Goal: Check status: Check status

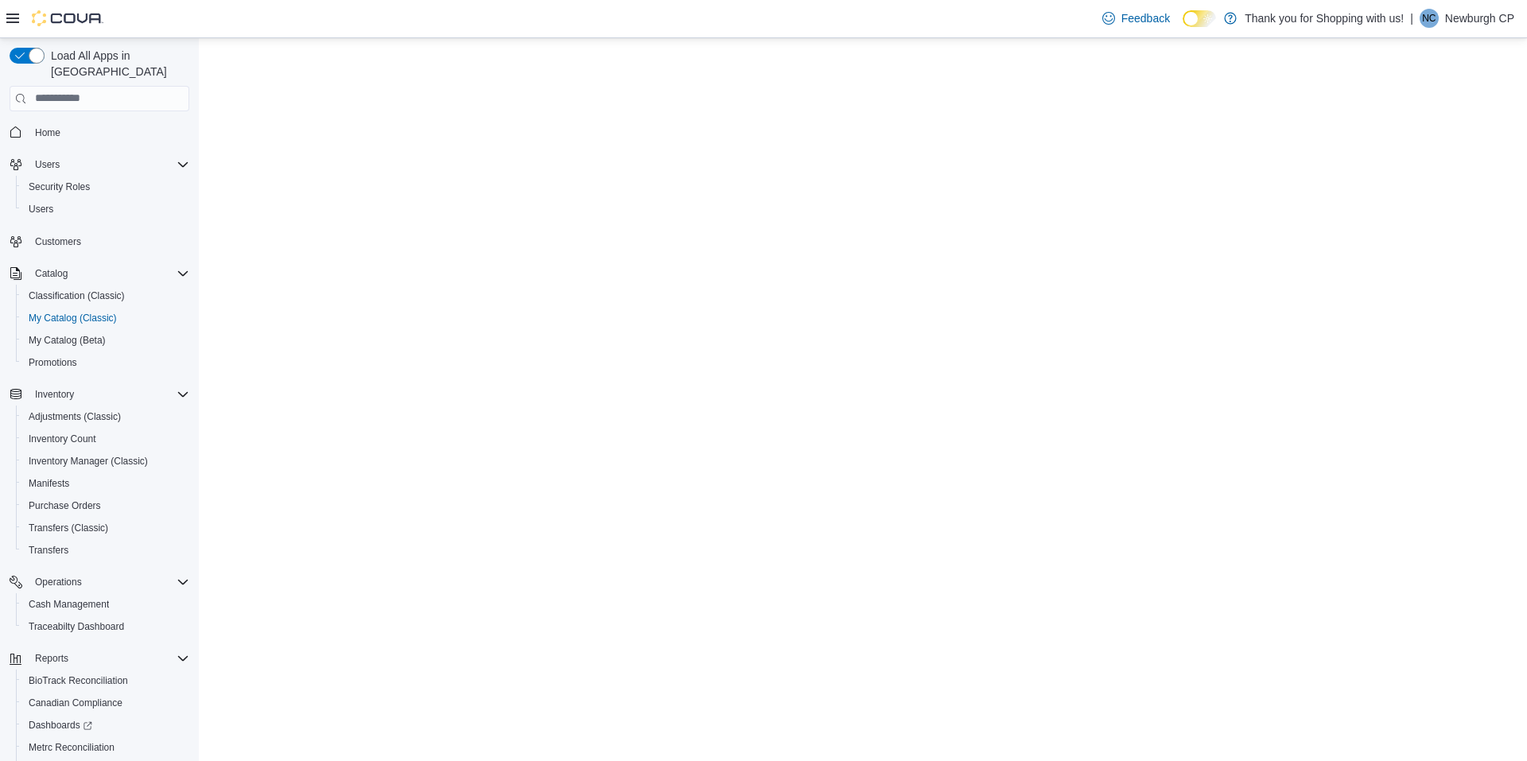
select select "**********"
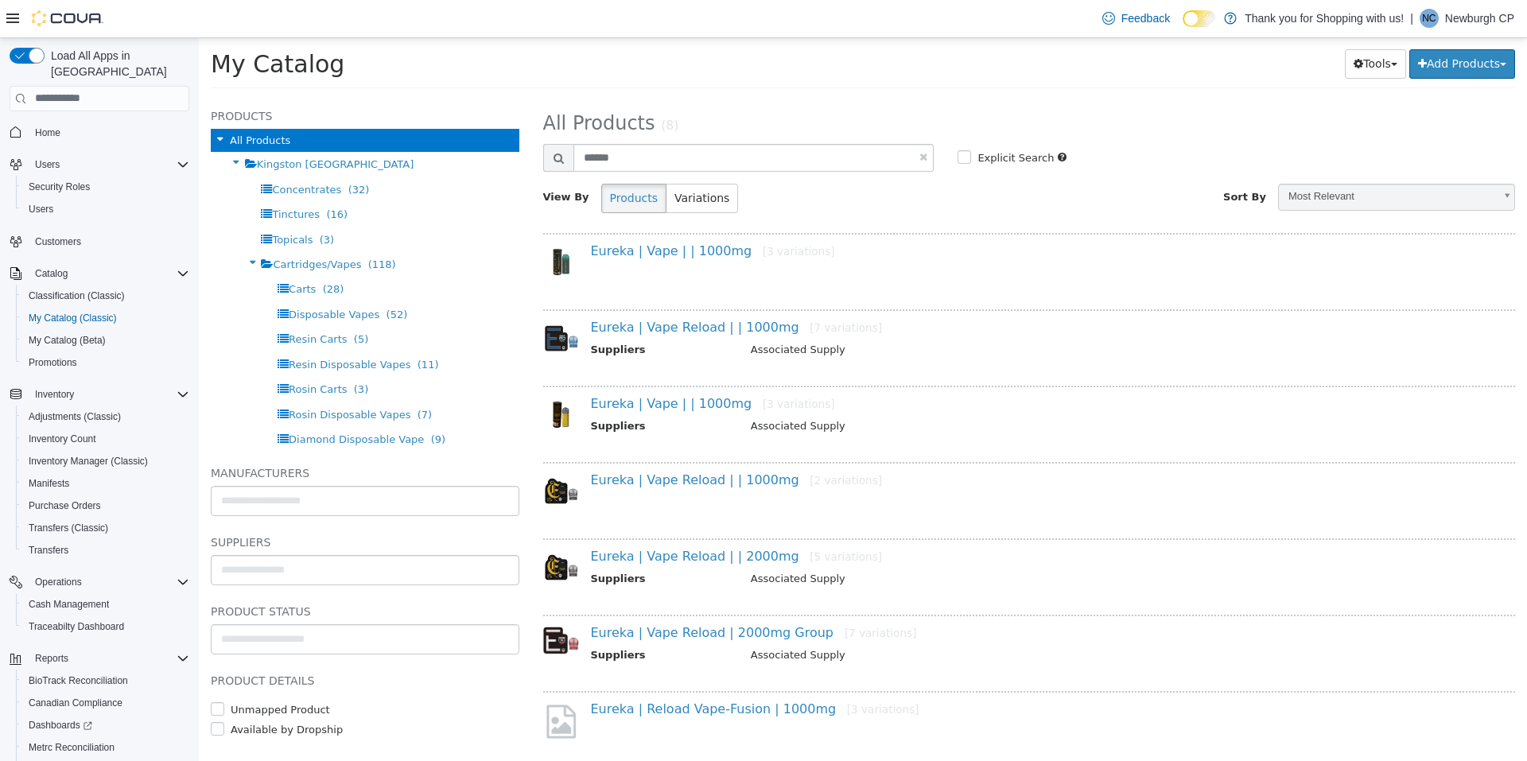
click at [75, 122] on span "Home" at bounding box center [109, 132] width 161 height 20
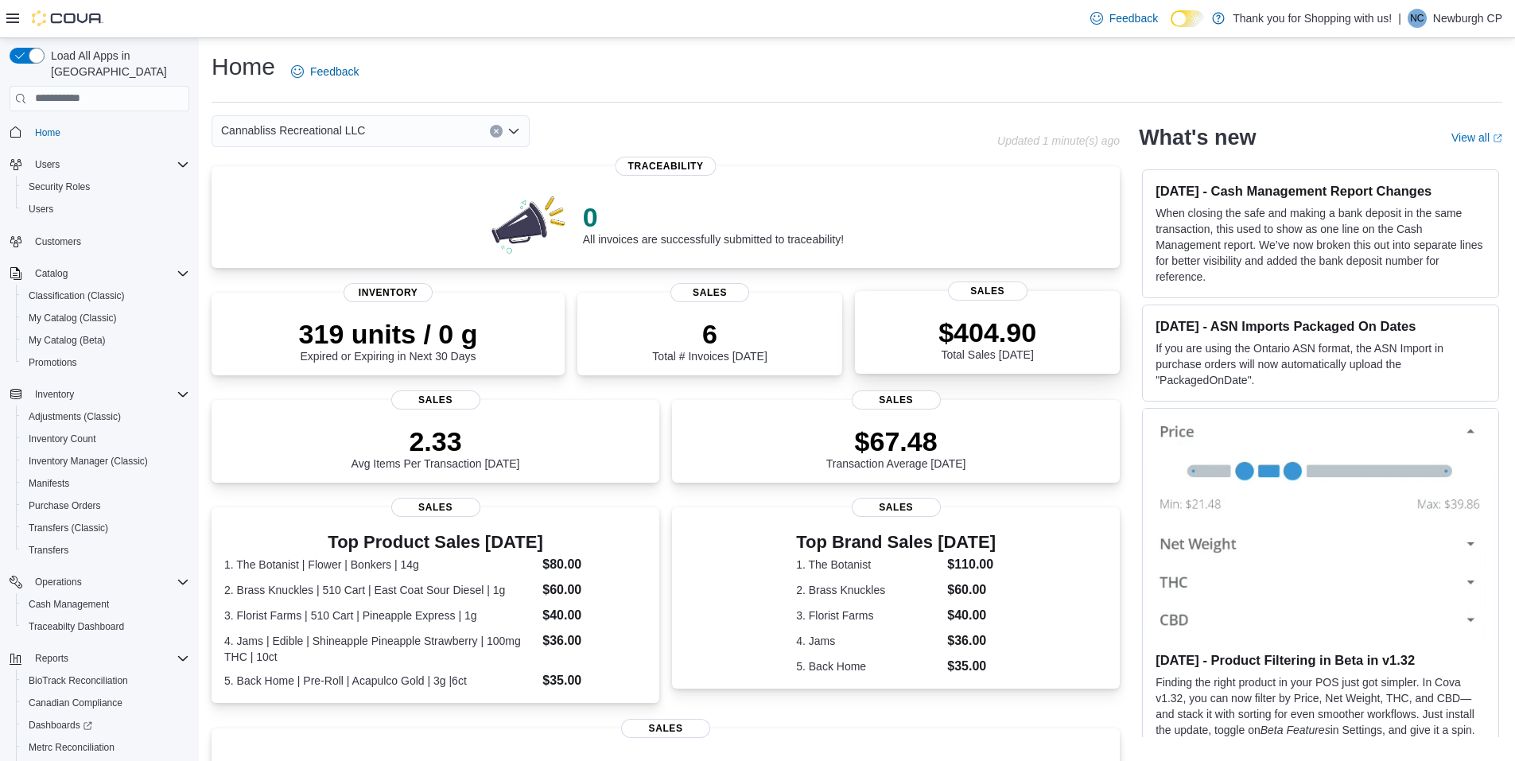
click at [945, 344] on div "$404.90 Total Sales Today" at bounding box center [987, 335] width 239 height 51
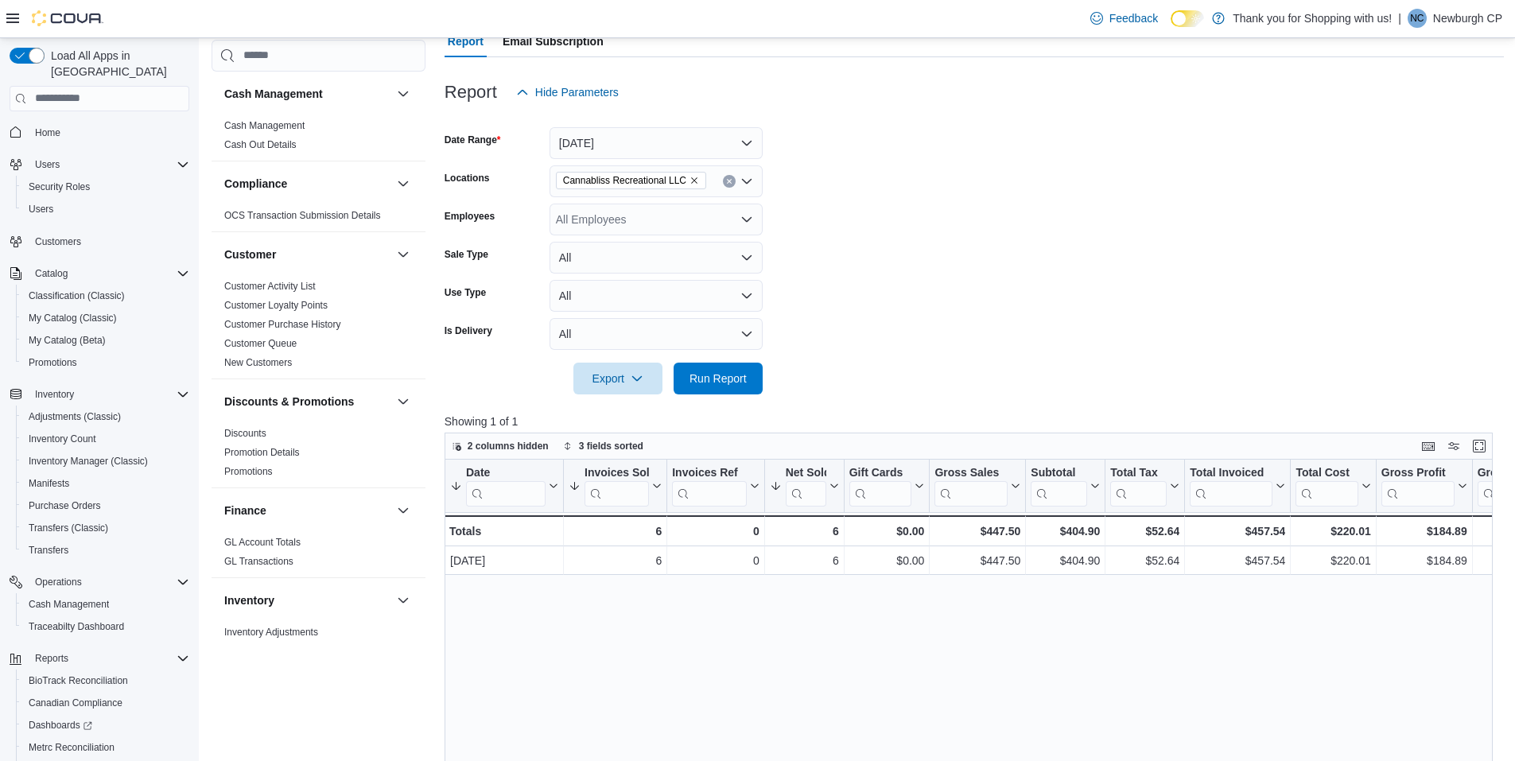
scroll to position [159, 0]
click at [660, 132] on button "[DATE]" at bounding box center [656, 142] width 213 height 32
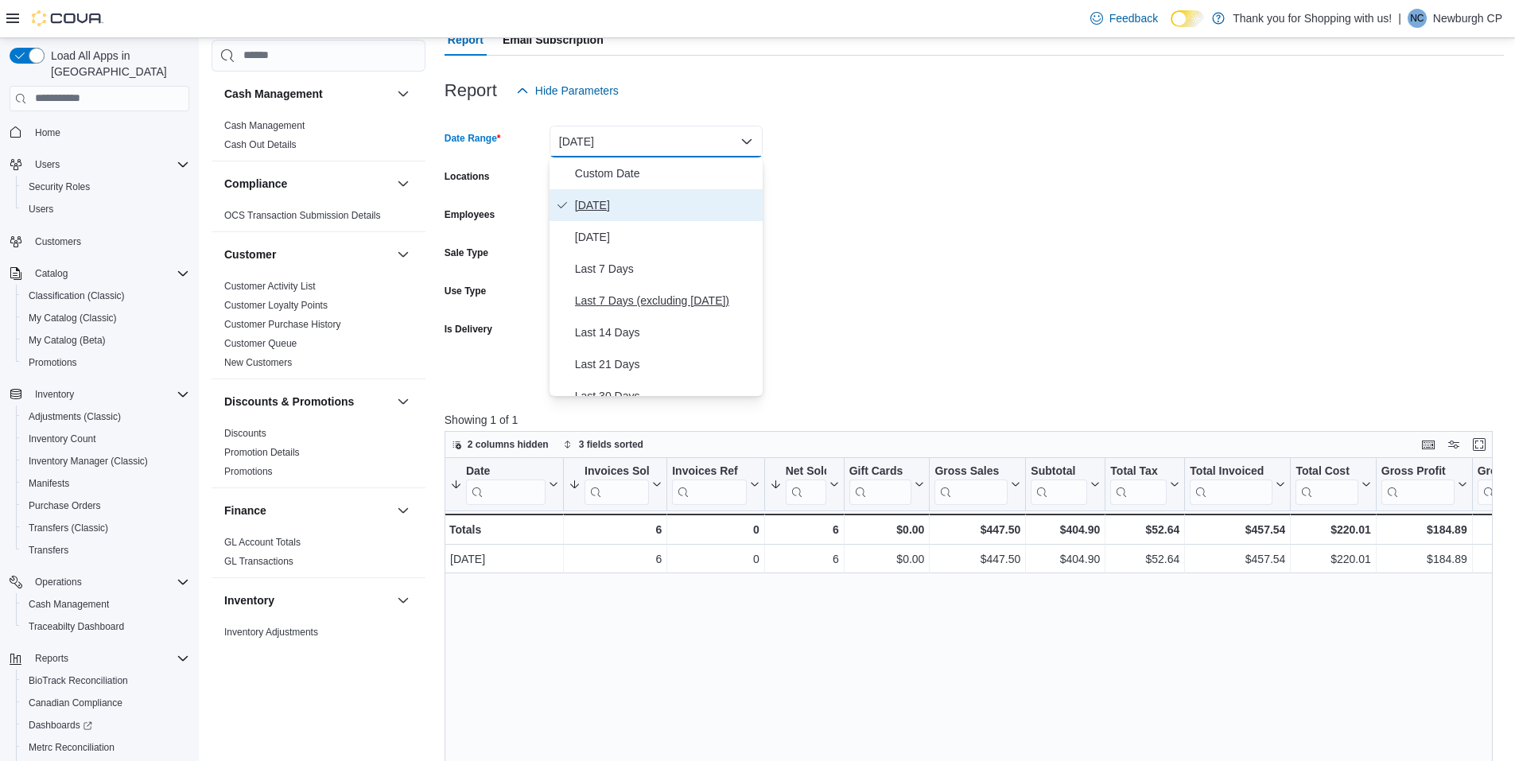
scroll to position [80, 0]
click at [682, 313] on span "Last 30 Days" at bounding box center [665, 316] width 181 height 19
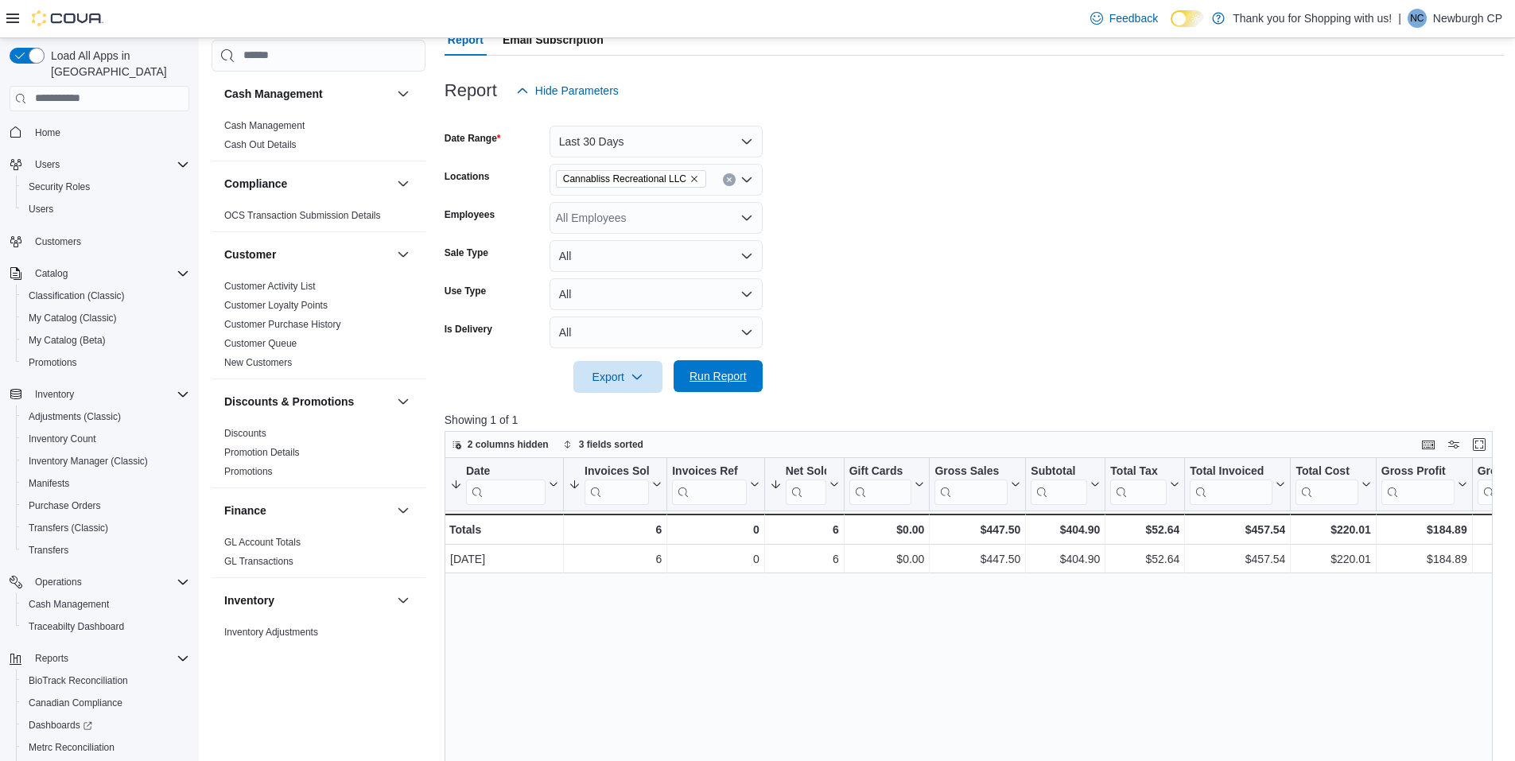
click at [721, 374] on span "Run Report" at bounding box center [718, 376] width 57 height 16
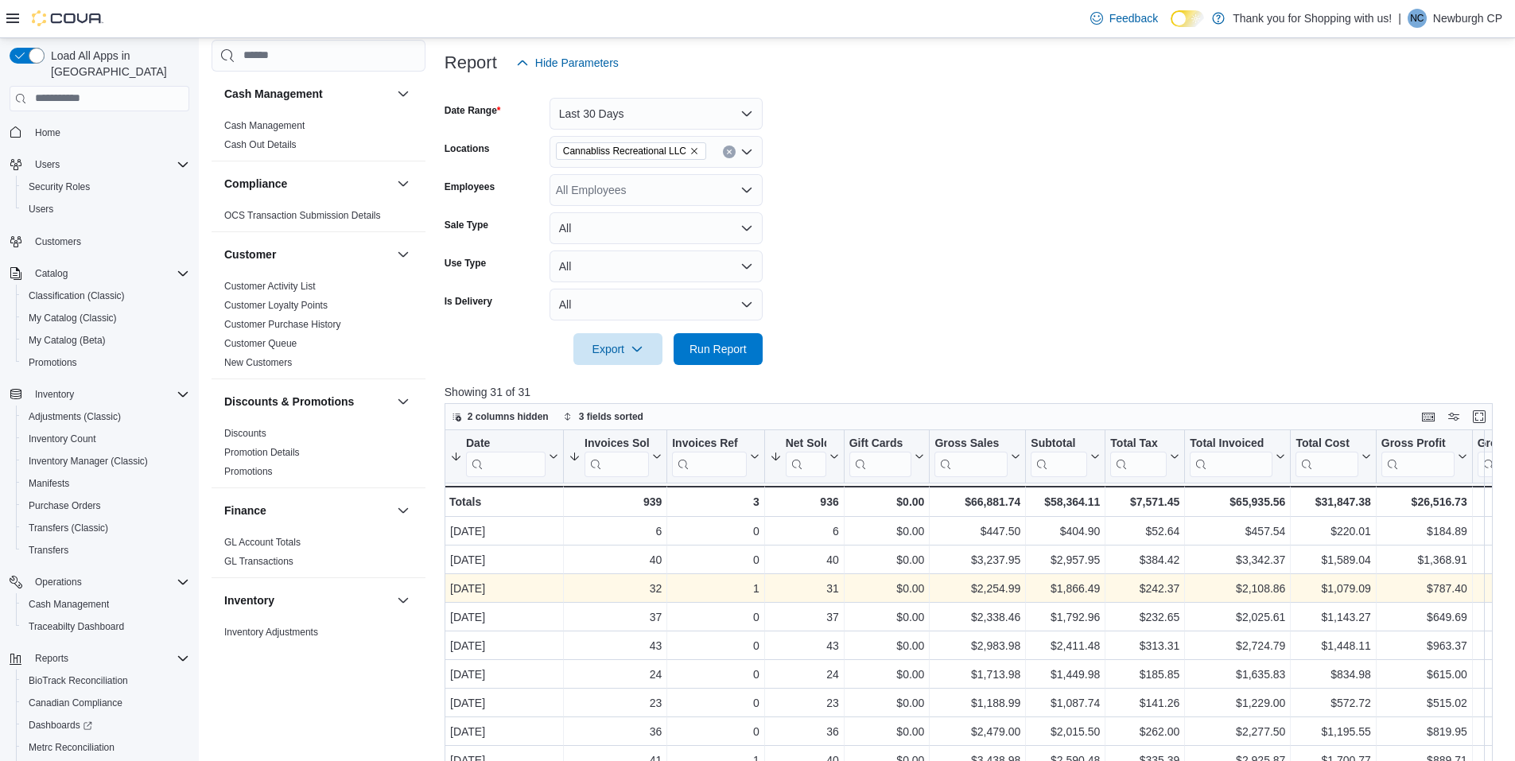
scroll to position [398, 0]
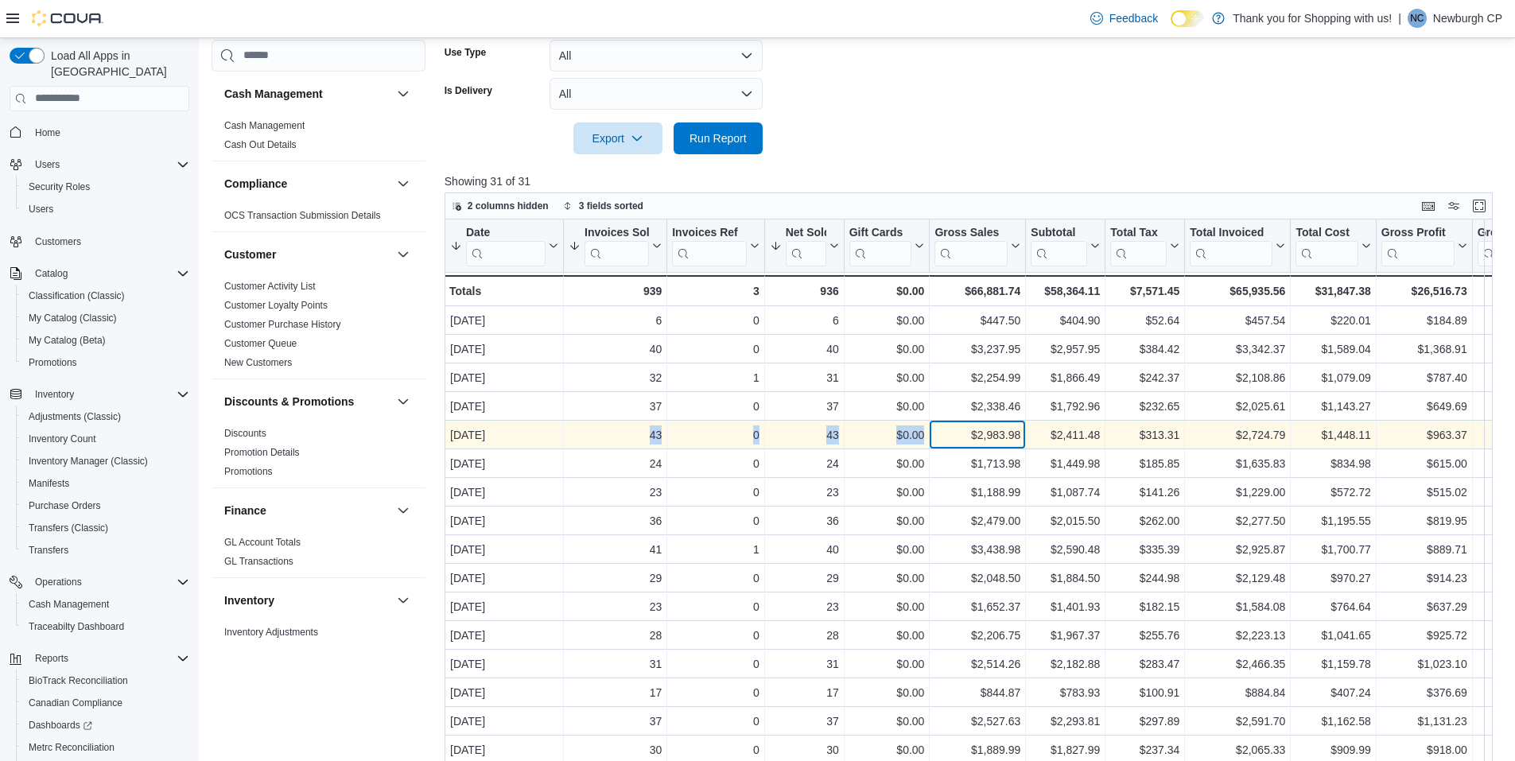
drag, startPoint x: 935, startPoint y: 437, endPoint x: 647, endPoint y: 444, distance: 288.8
click at [647, 444] on div "[DATE] - Date, column 1, row 5 43 - Invoices Sold, column 2, row 5 0 - Invoices…" at bounding box center [1244, 435] width 1598 height 29
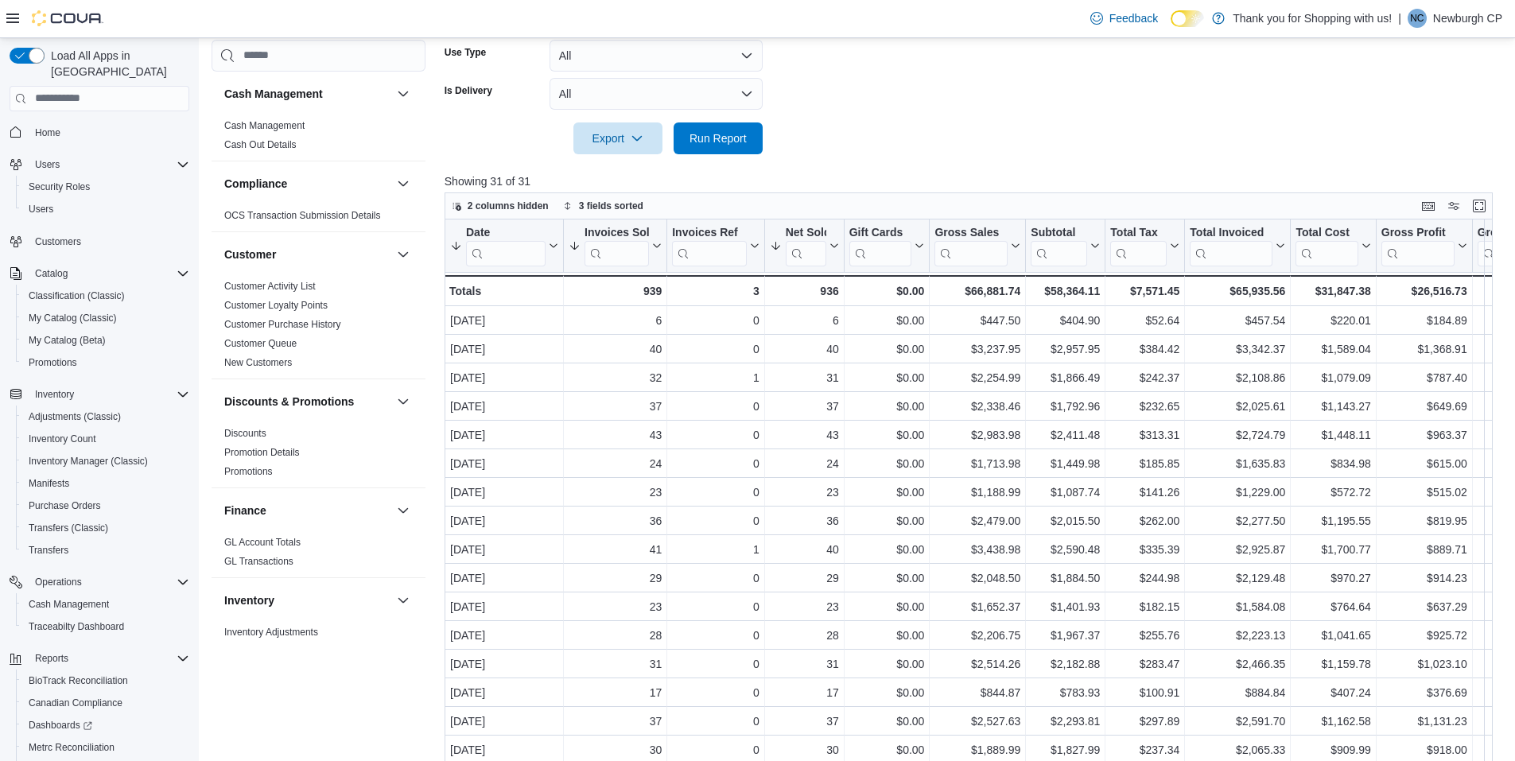
click at [1174, 82] on form "Date Range Last 30 Days Locations Cannabliss Recreational LLC Employees All Emp…" at bounding box center [974, 11] width 1059 height 286
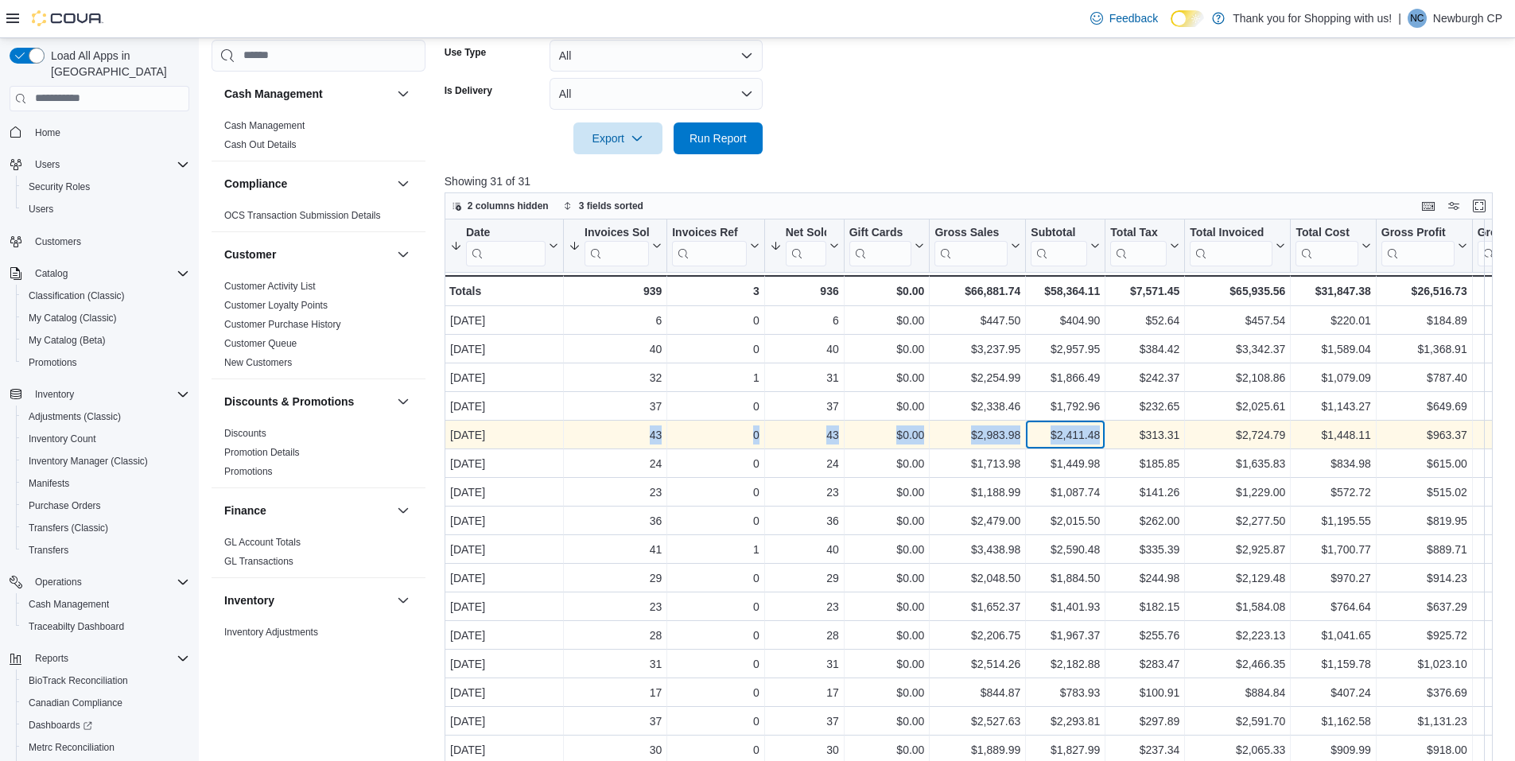
drag, startPoint x: 1070, startPoint y: 433, endPoint x: 597, endPoint y: 439, distance: 473.2
click at [597, 439] on div "[DATE] - Date, column 1, row 5 43 - Invoices Sold, column 2, row 5 0 - Invoices…" at bounding box center [1244, 435] width 1598 height 29
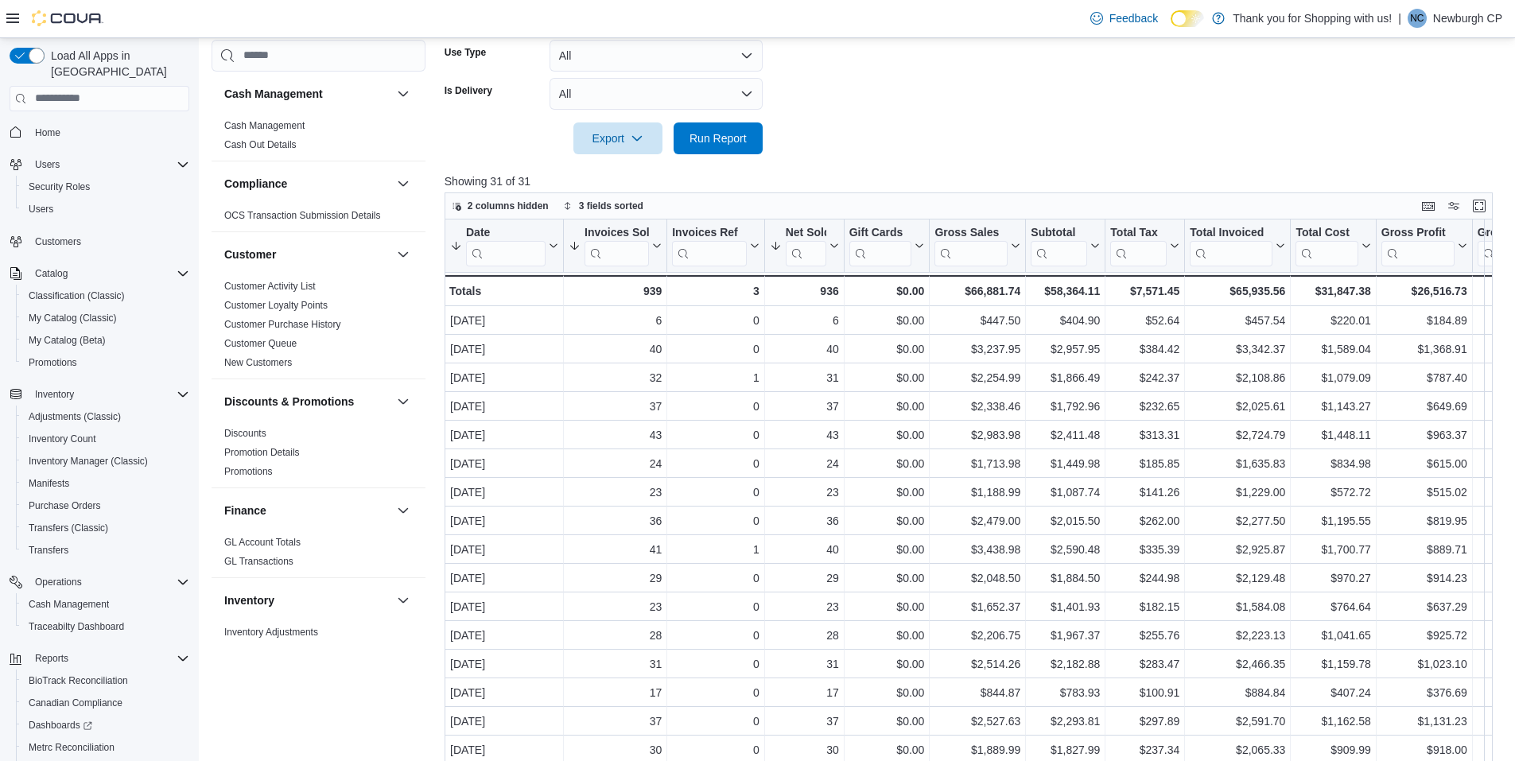
click at [1124, 59] on form "Date Range Last 30 Days Locations Cannabliss Recreational LLC Employees All Emp…" at bounding box center [974, 11] width 1059 height 286
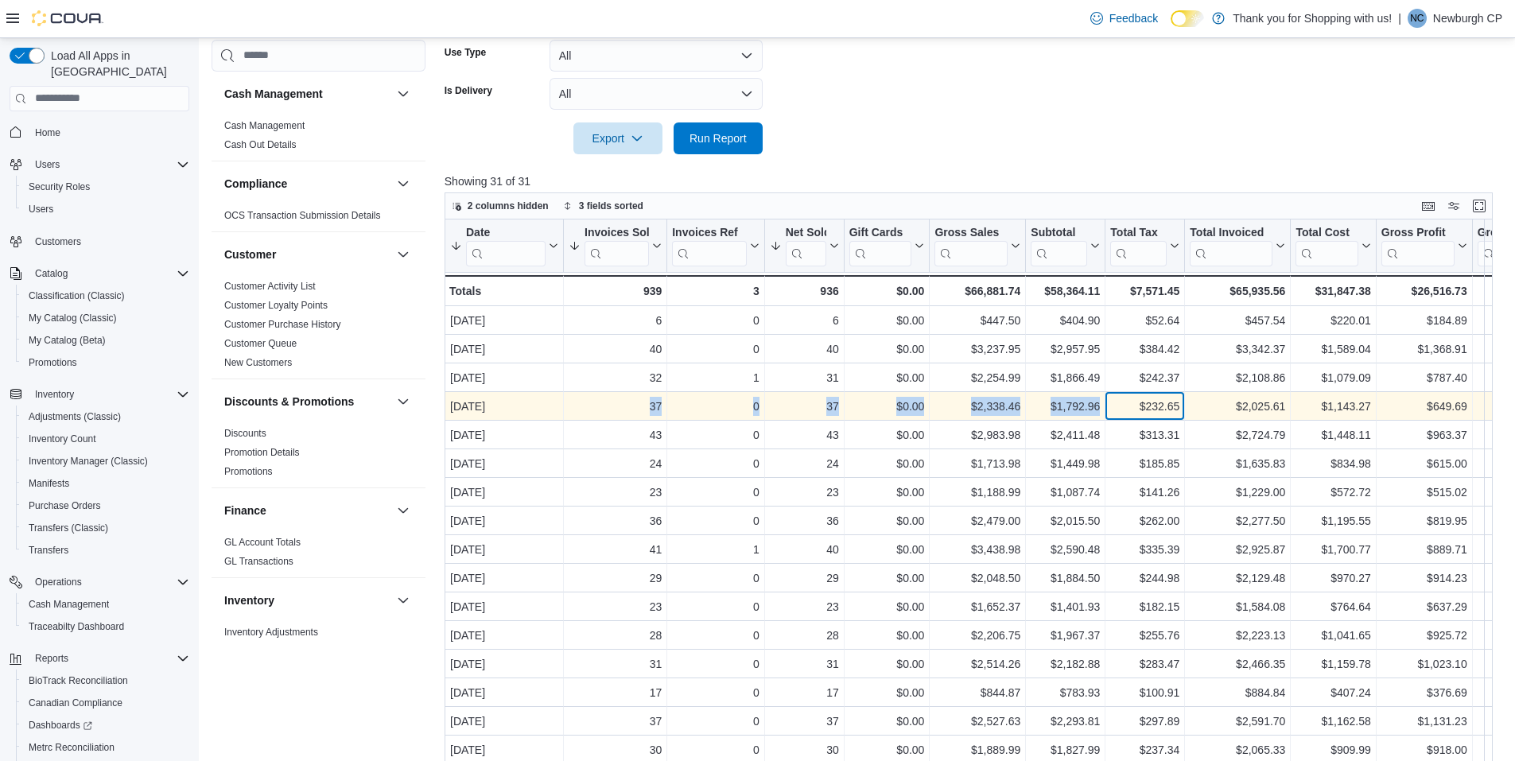
drag, startPoint x: 1117, startPoint y: 401, endPoint x: 649, endPoint y: 406, distance: 467.7
click at [649, 406] on div "[DATE] - Date, column 1, row 4 37 - Invoices Sold, column 2, row 4 0 - Invoices…" at bounding box center [1244, 406] width 1598 height 29
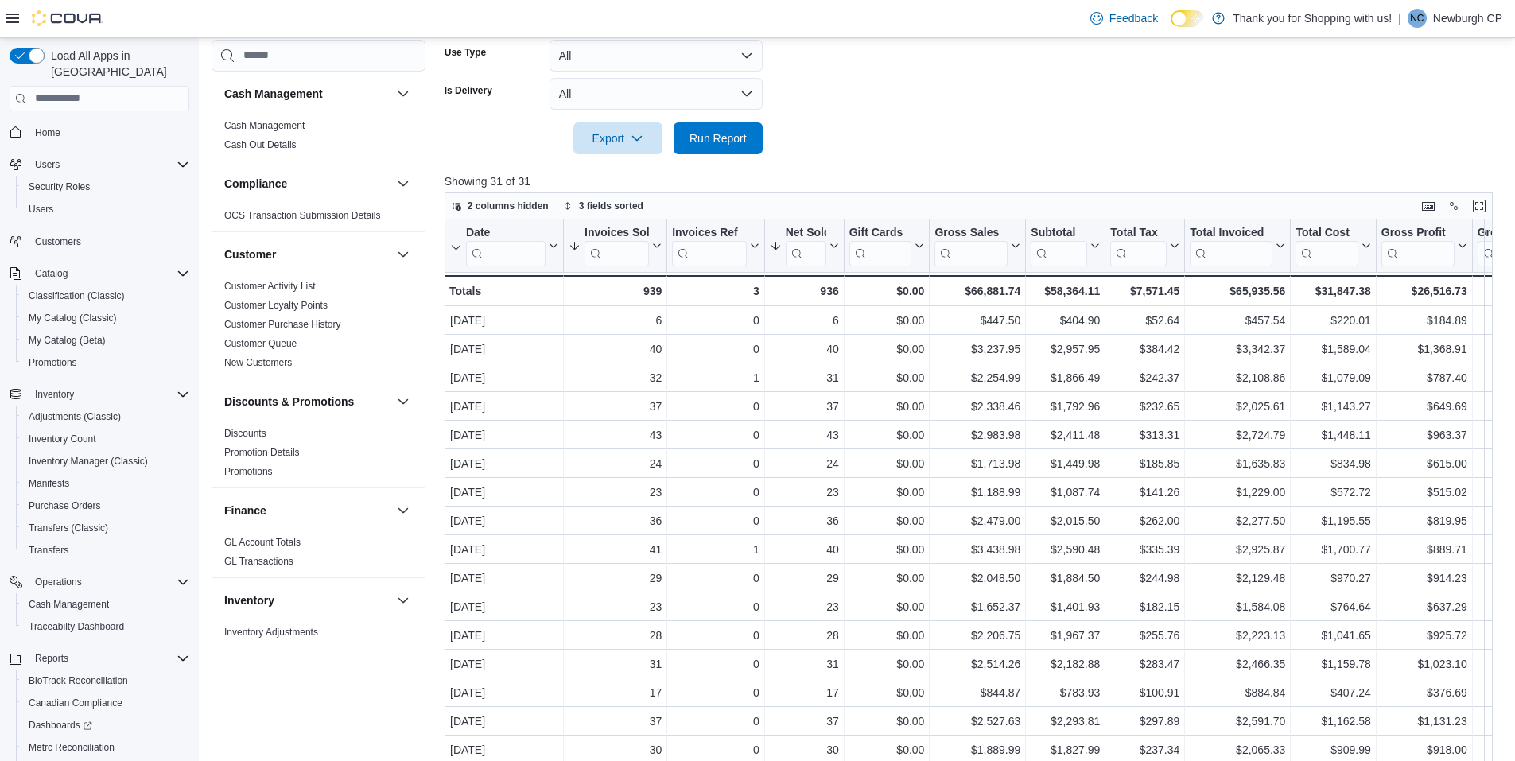
click at [1036, 64] on form "Date Range Last 30 Days Locations Cannabliss Recreational LLC Employees All Emp…" at bounding box center [974, 11] width 1059 height 286
